Goal: Information Seeking & Learning: Learn about a topic

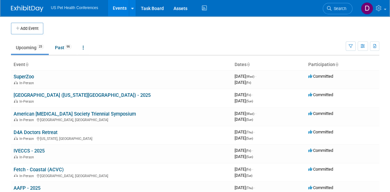
click at [288, 34] on td "Upcoming 25 Past 96 All Events 121 Past and Upcoming Grouped Annually Events gr…" at bounding box center [178, 44] width 335 height 21
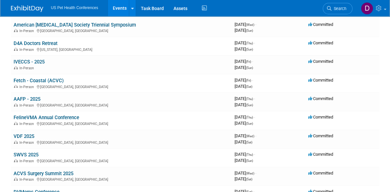
scroll to position [76, 0]
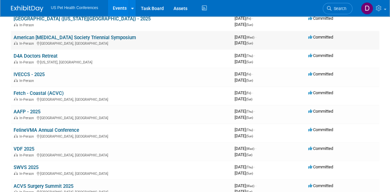
click at [110, 35] on link "American [MEDICAL_DATA] Society Triennial Symposium" at bounding box center [75, 38] width 123 height 6
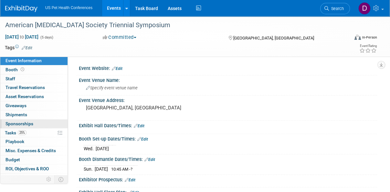
click at [23, 122] on span "Sponsorships 0" at bounding box center [19, 123] width 28 height 5
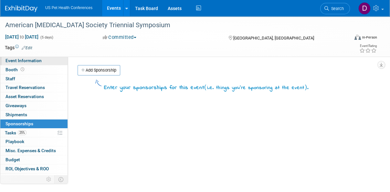
click at [22, 64] on link "Event Information" at bounding box center [33, 60] width 67 height 9
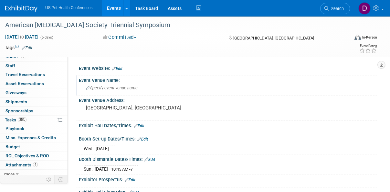
scroll to position [15, 0]
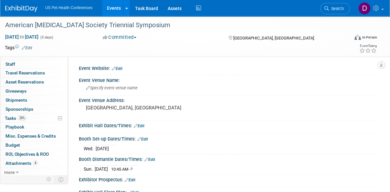
click at [319, 41] on div "Virtual In-Person Hybrid <img src="https://www.exhibitday.com/Images/Format-Vir…" at bounding box center [351, 39] width 64 height 10
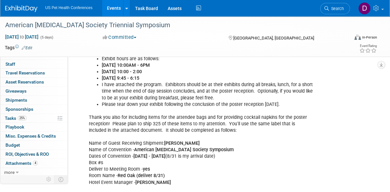
scroll to position [300, 0]
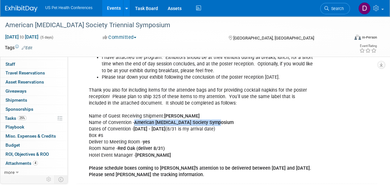
drag, startPoint x: 135, startPoint y: 120, endPoint x: 229, endPoint y: 122, distance: 93.5
click at [229, 122] on div "Exhibitors NOT attending any of the general sessions or food/beverage events ma…" at bounding box center [201, 44] width 234 height 273
copy b "American Heartworm Society Symposium"
click at [226, 158] on div "Exhibitors NOT attending any of the general sessions or food/beverage events ma…" at bounding box center [201, 44] width 234 height 273
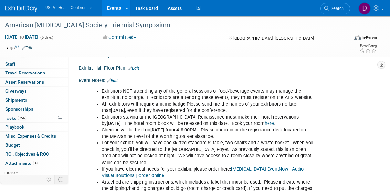
scroll to position [122, 0]
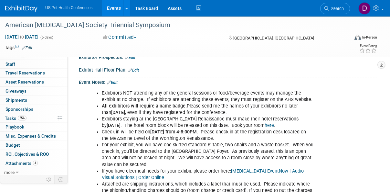
click at [265, 124] on link "here" at bounding box center [269, 125] width 9 height 5
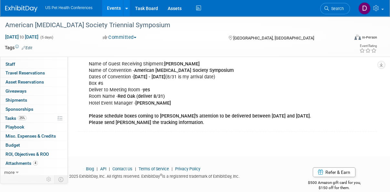
scroll to position [360, 0]
